Goal: Information Seeking & Learning: Learn about a topic

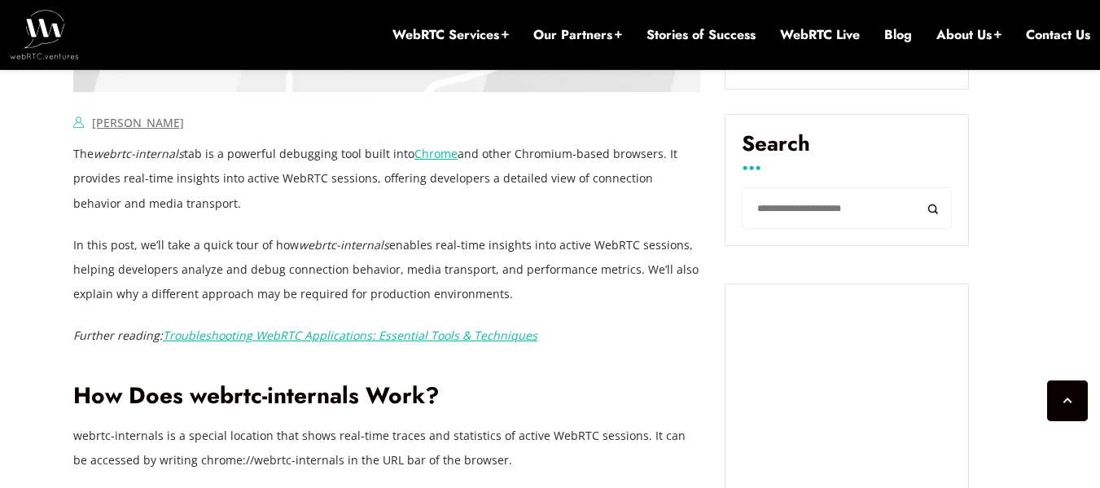
scroll to position [1075, 0]
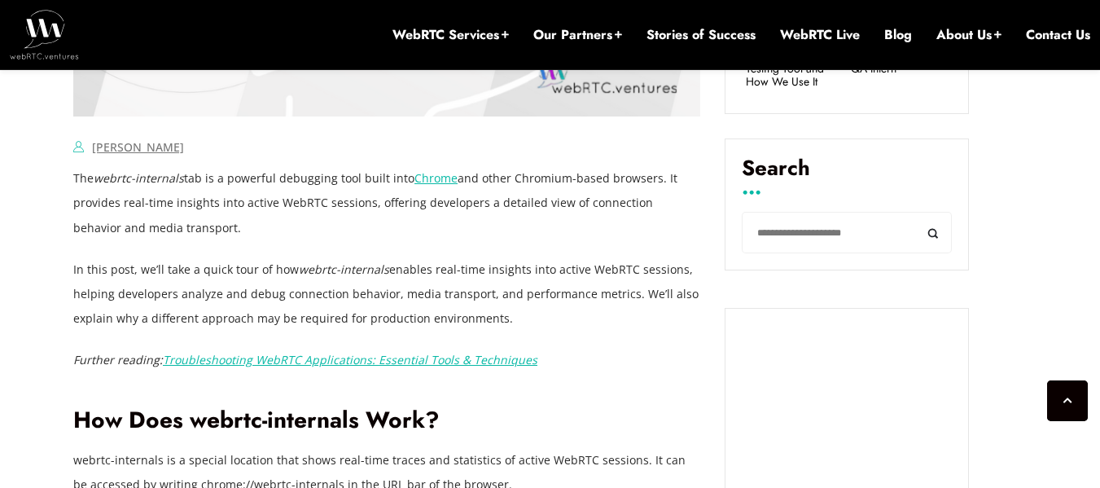
drag, startPoint x: 74, startPoint y: 177, endPoint x: 187, endPoint y: 222, distance: 121.0
click at [187, 222] on p "The webrtc-internals tab is a powerful debugging tool built into Chrome and oth…" at bounding box center [386, 202] width 627 height 73
copy p "The webrtc-internals tab is a powerful debugging tool built into Chrome and oth…"
click at [241, 233] on p "The webrtc-internals tab is a powerful debugging tool built into Chrome and oth…" at bounding box center [386, 202] width 627 height 73
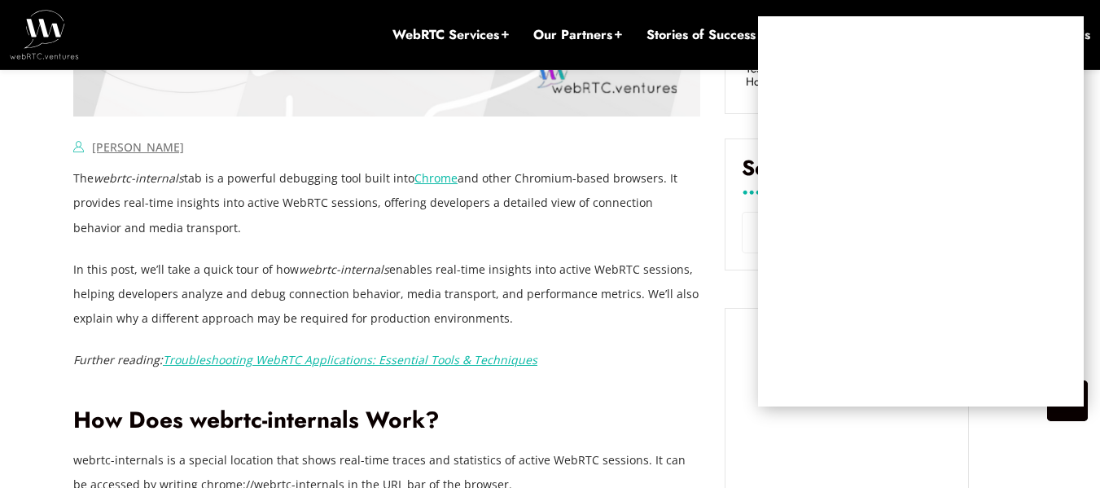
click at [636, 145] on div "[PERSON_NAME] Comments Off on A Quick Tour of webrtc-internals: A Powerful WebR…" at bounding box center [386, 147] width 627 height 24
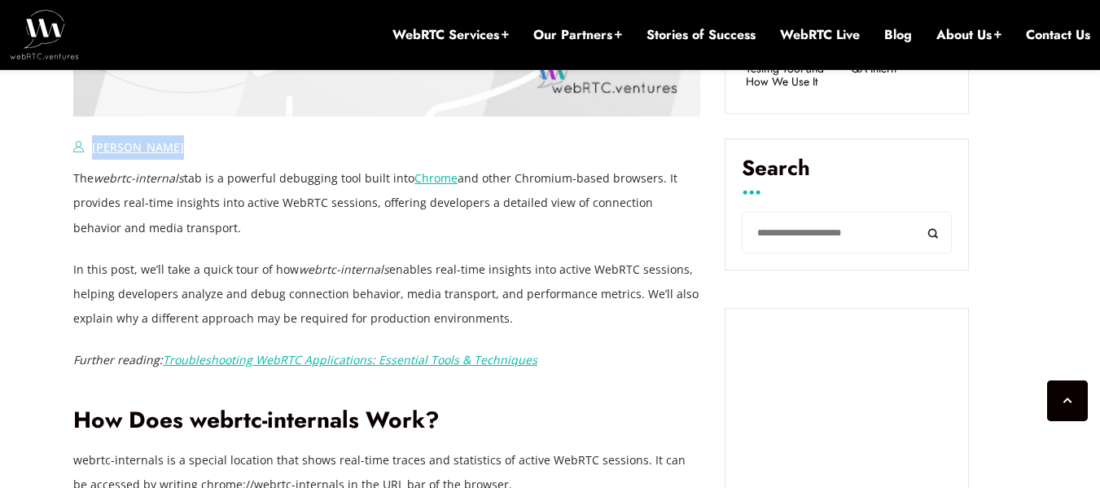
drag, startPoint x: 172, startPoint y: 147, endPoint x: 93, endPoint y: 148, distance: 79.0
click at [93, 148] on div "[PERSON_NAME] Comments Off on A Quick Tour of webrtc-internals: A Powerful WebR…" at bounding box center [386, 147] width 627 height 24
copy link "[PERSON_NAME]"
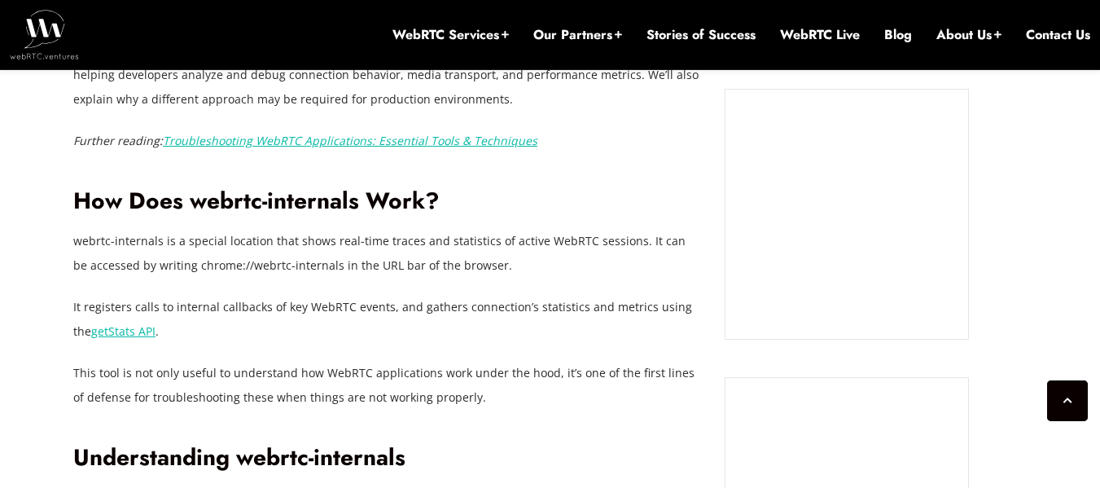
scroll to position [1320, 0]
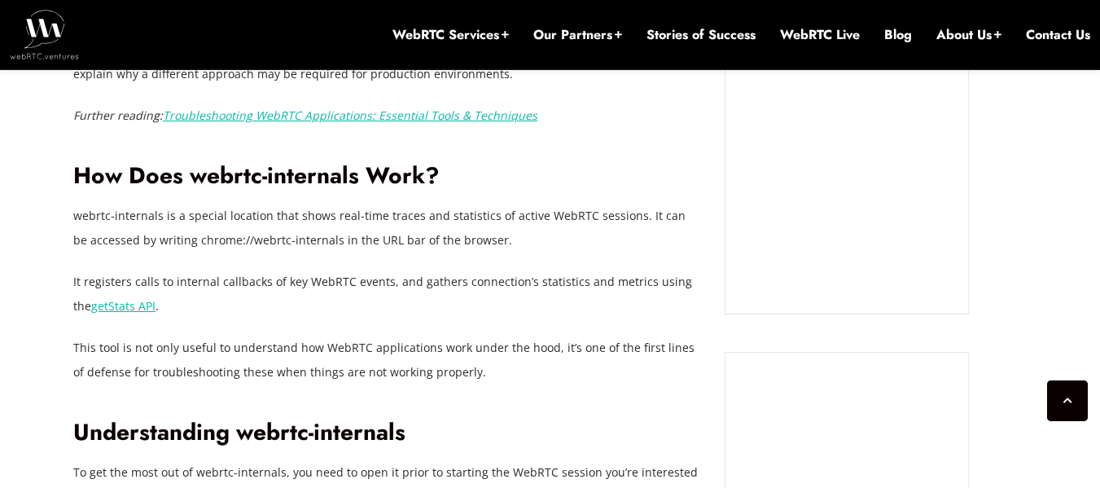
click at [184, 318] on p "It registers calls to internal callbacks of key WebRTC events, and gathers conn…" at bounding box center [386, 294] width 627 height 49
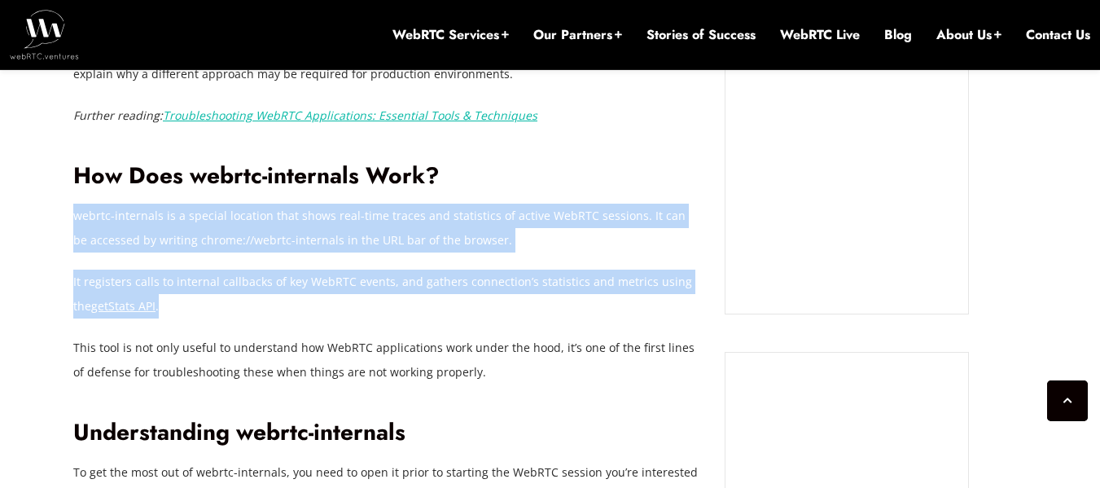
drag, startPoint x: 73, startPoint y: 215, endPoint x: 156, endPoint y: 305, distance: 122.2
copy div "webrtc-internals is a special location that shows real-time traces and statisti…"
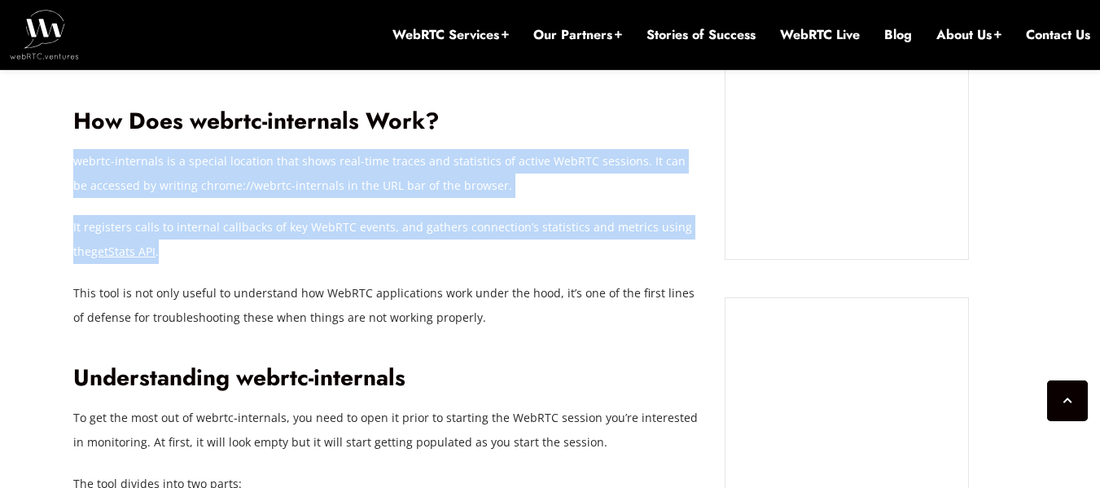
scroll to position [1401, 0]
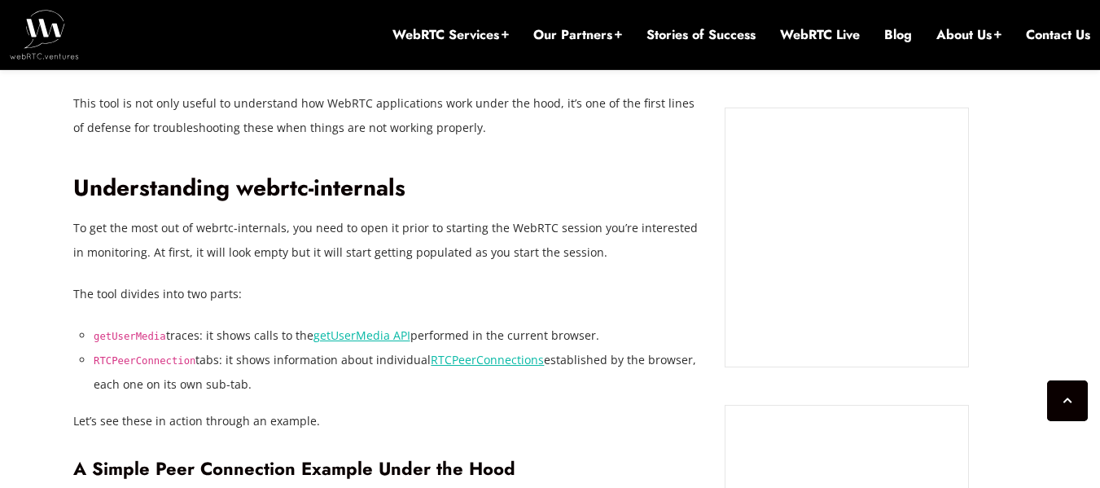
scroll to position [1645, 0]
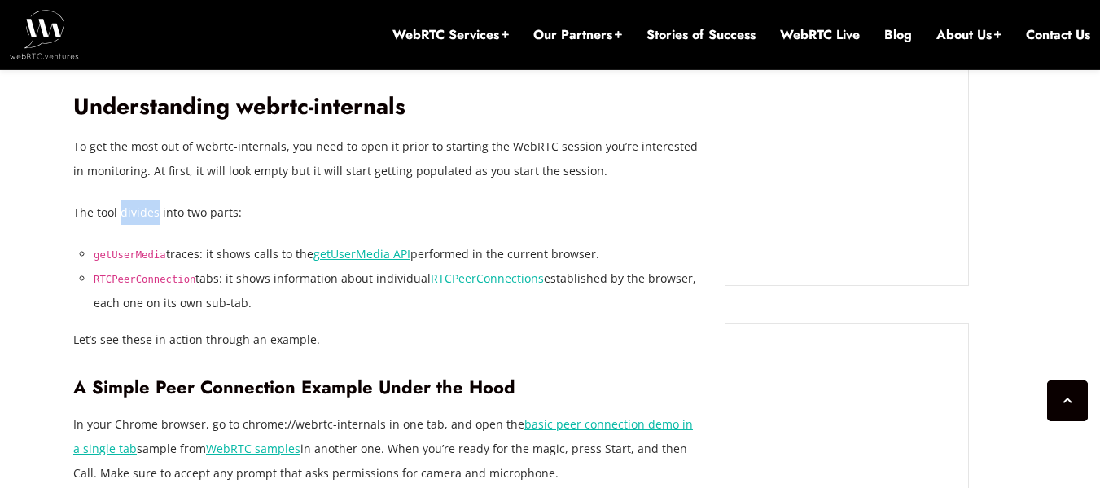
drag, startPoint x: 119, startPoint y: 213, endPoint x: 155, endPoint y: 217, distance: 36.1
click at [155, 217] on p "The tool divides into two parts:" at bounding box center [386, 212] width 627 height 24
click at [112, 215] on p "The tool divides into two parts:" at bounding box center [386, 212] width 627 height 24
drag, startPoint x: 74, startPoint y: 213, endPoint x: 267, endPoint y: 305, distance: 213.5
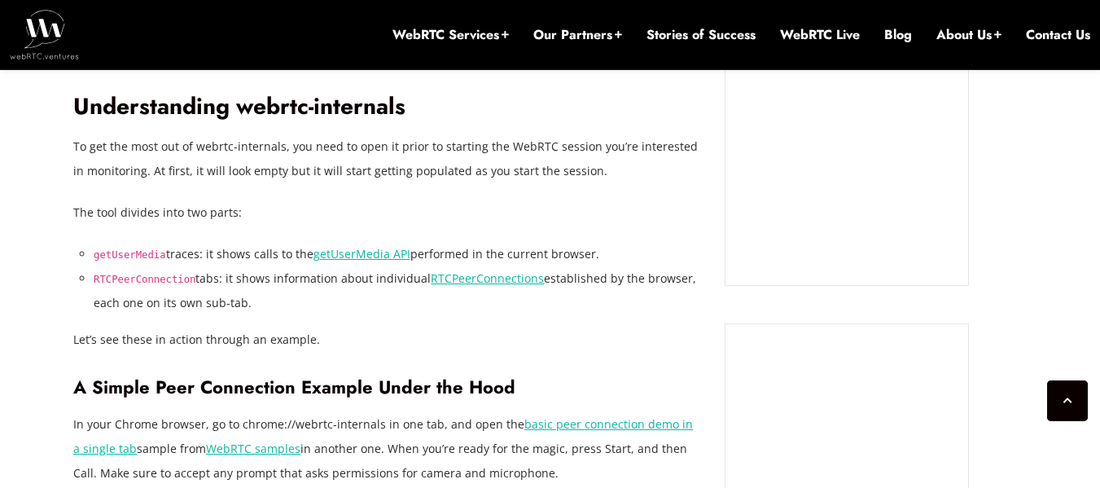
copy div "The tool divides into two parts: getUserMedia traces: it shows calls to the get…"
click at [293, 307] on li "RTCPeerConnection tabs: it shows information about individual RTCPeerConnection…" at bounding box center [397, 290] width 607 height 49
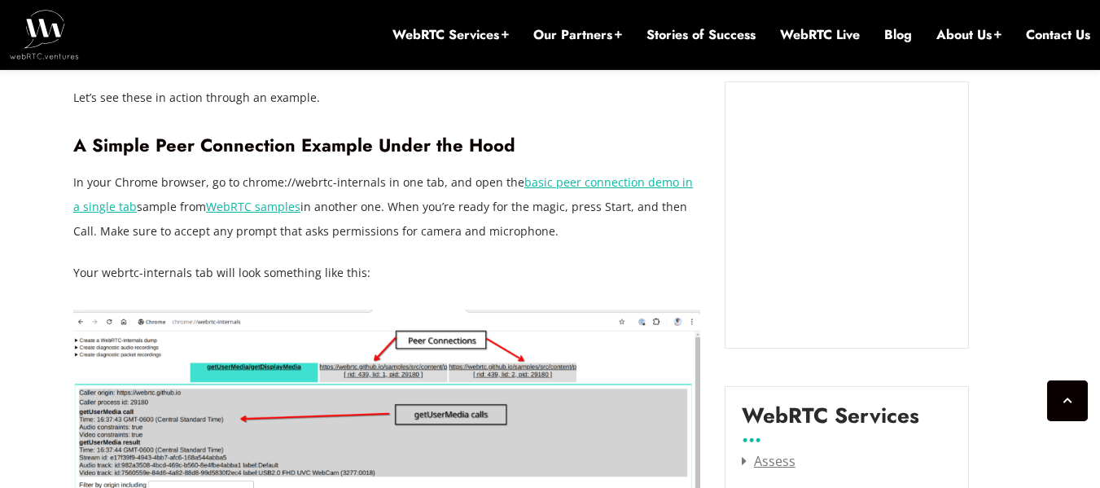
scroll to position [1890, 0]
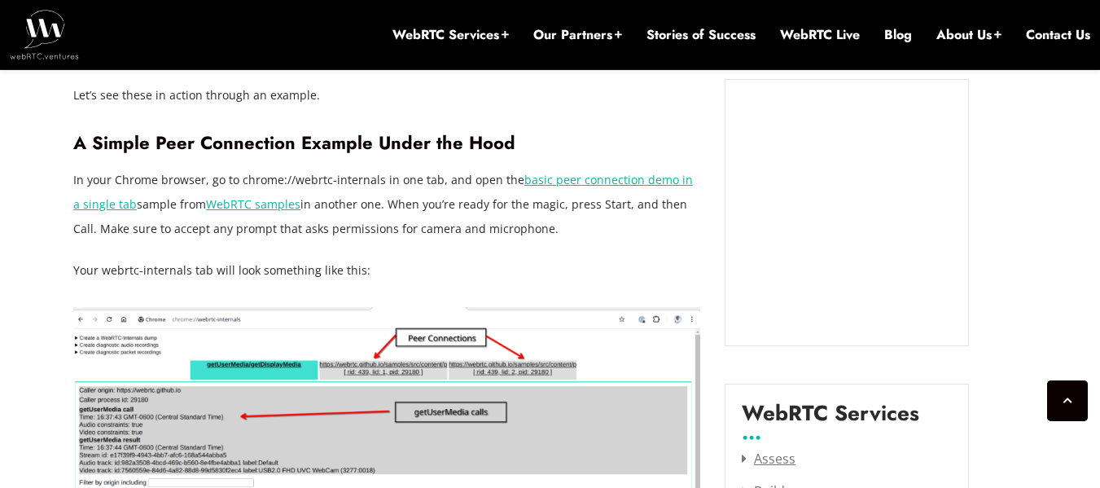
click at [618, 232] on p "In your Chrome browser, go to chrome://webrtc-internals in one tab, and open th…" at bounding box center [386, 204] width 627 height 73
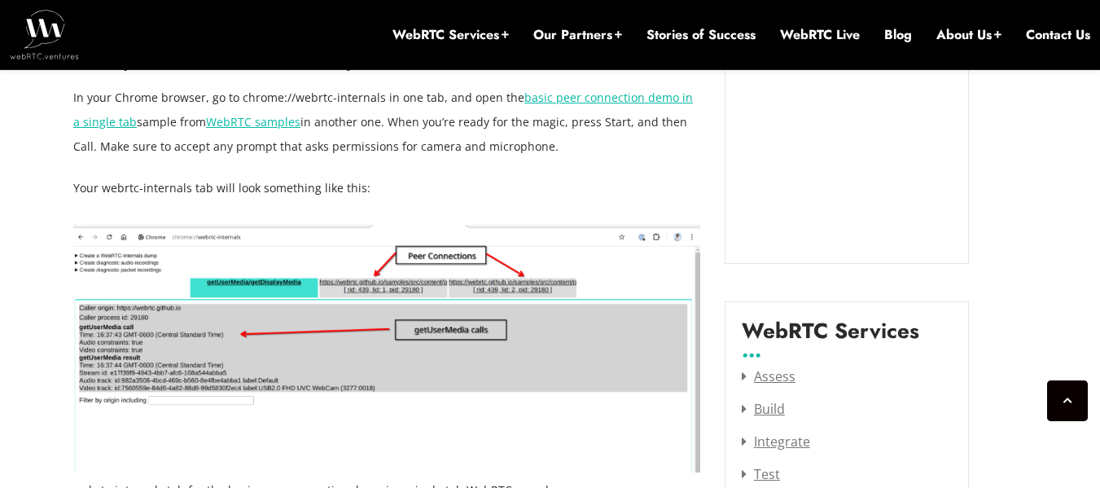
scroll to position [1971, 0]
click at [388, 261] on img at bounding box center [386, 350] width 627 height 248
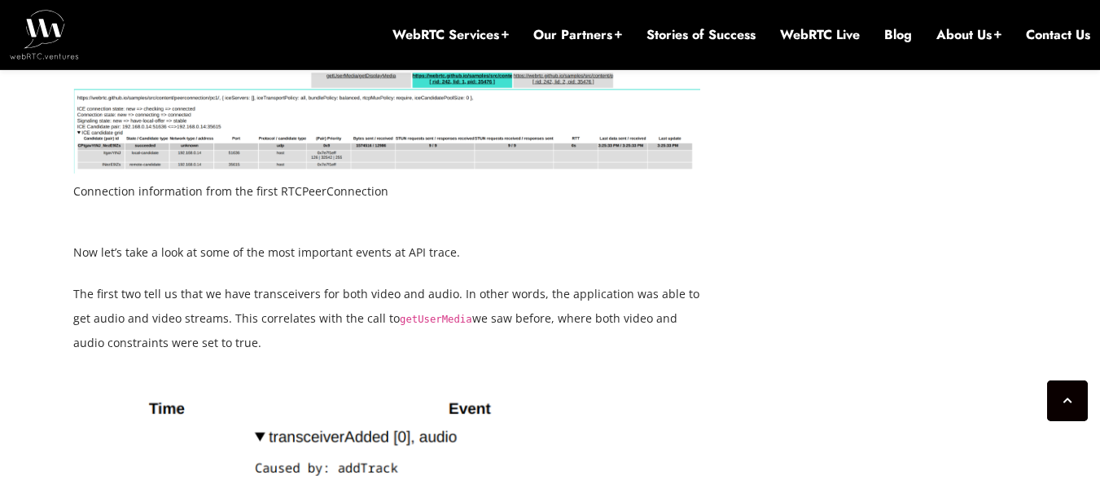
scroll to position [3600, 0]
